Goal: Information Seeking & Learning: Learn about a topic

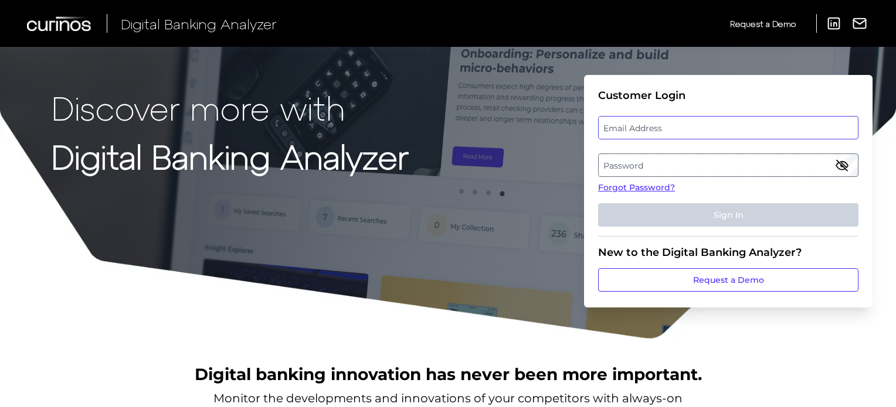
type input "[PERSON_NAME][EMAIL_ADDRESS][PERSON_NAME][DOMAIN_NAME]"
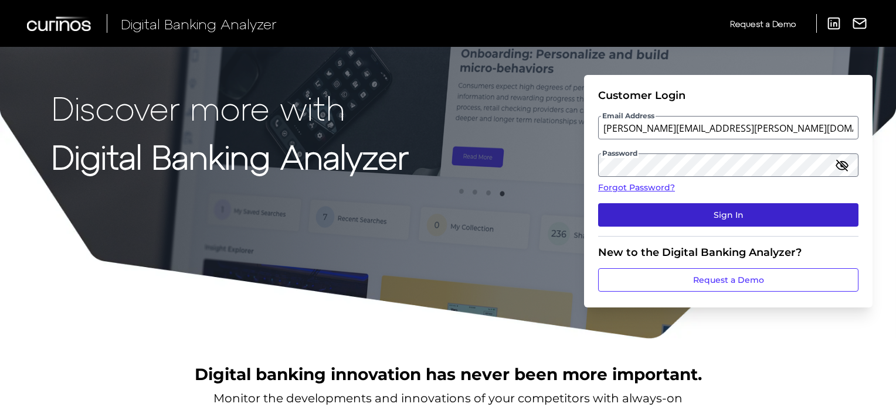
click at [735, 216] on button "Sign In" at bounding box center [728, 214] width 260 height 23
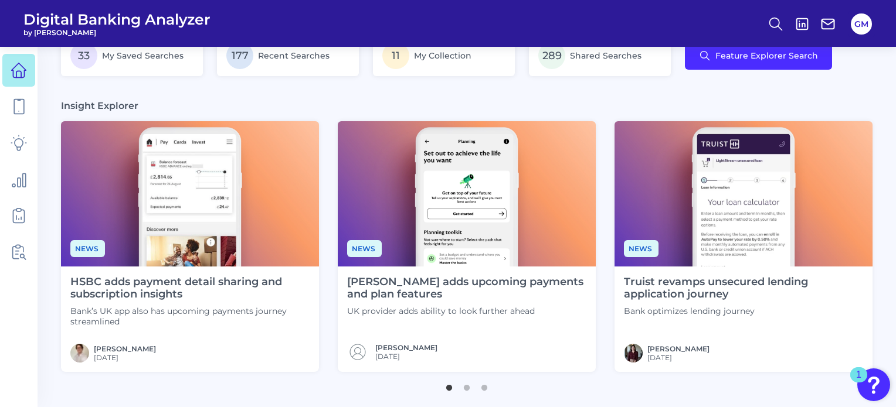
scroll to position [218, 0]
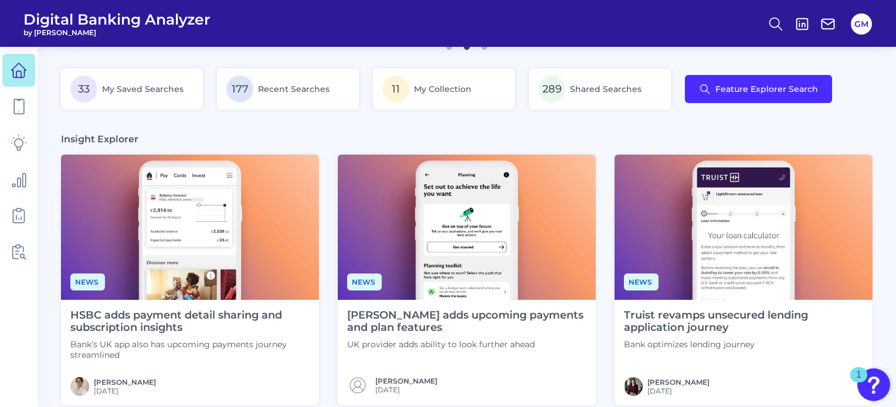
click at [541, 292] on img at bounding box center [467, 227] width 258 height 145
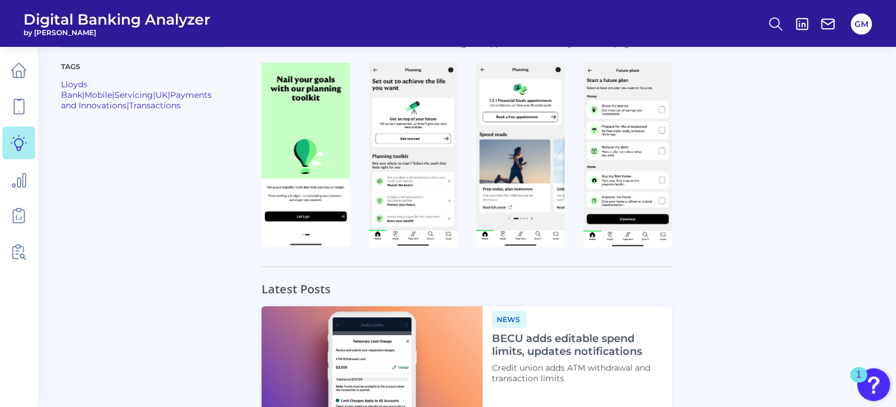
scroll to position [774, 0]
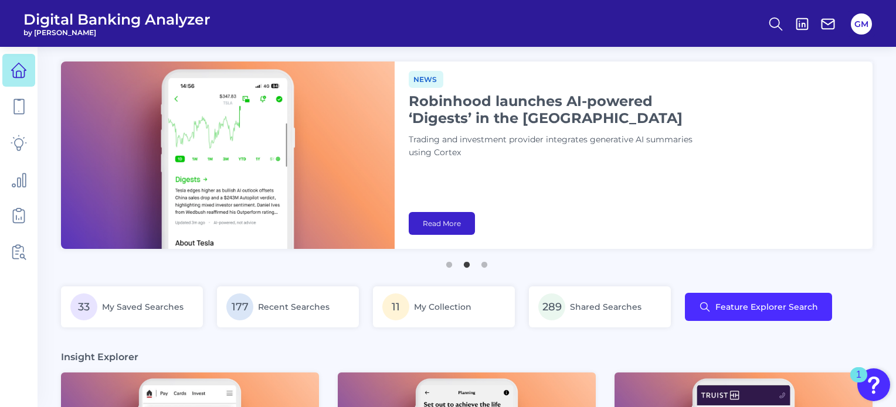
click at [469, 222] on link "Read More" at bounding box center [442, 223] width 66 height 23
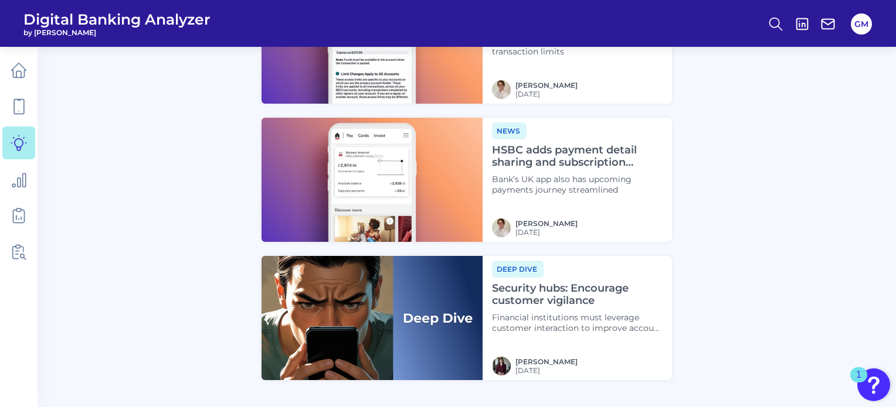
scroll to position [2408, 0]
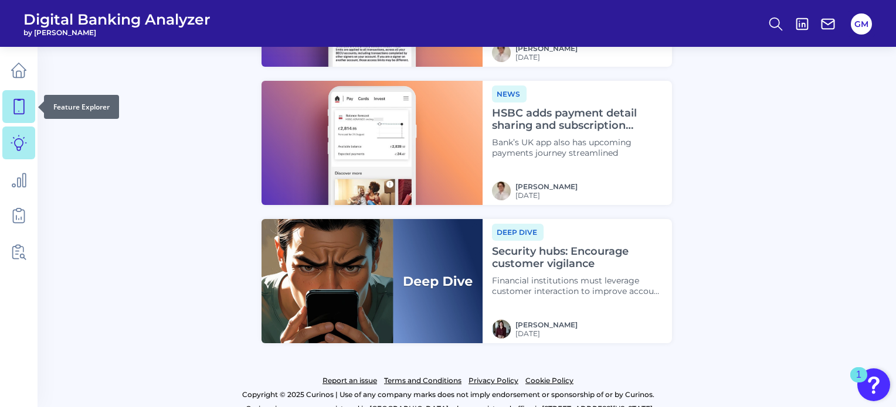
click at [14, 111] on icon at bounding box center [19, 107] width 10 height 15
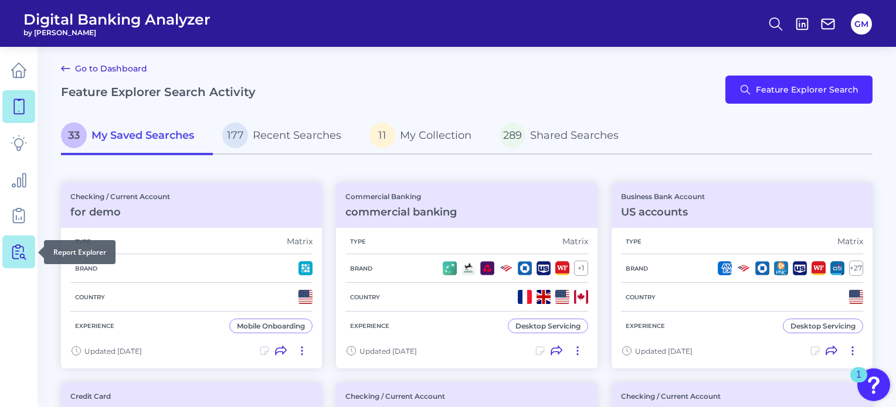
click at [18, 247] on icon at bounding box center [19, 252] width 16 height 16
